Goal: Find specific page/section

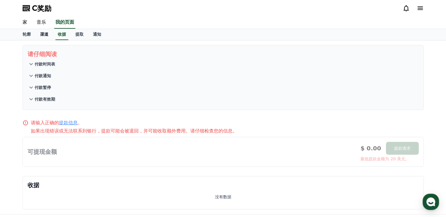
click at [44, 34] on font "渠道" at bounding box center [44, 34] width 8 height 5
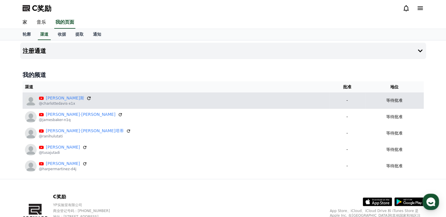
click at [86, 99] on icon at bounding box center [88, 98] width 5 height 5
click at [52, 100] on font "[PERSON_NAME]斯" at bounding box center [65, 98] width 38 height 5
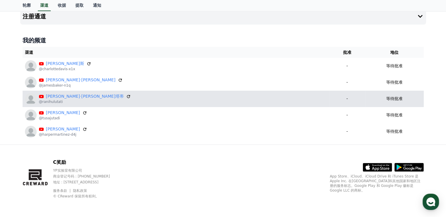
scroll to position [5, 0]
